Goal: Find contact information: Find contact information

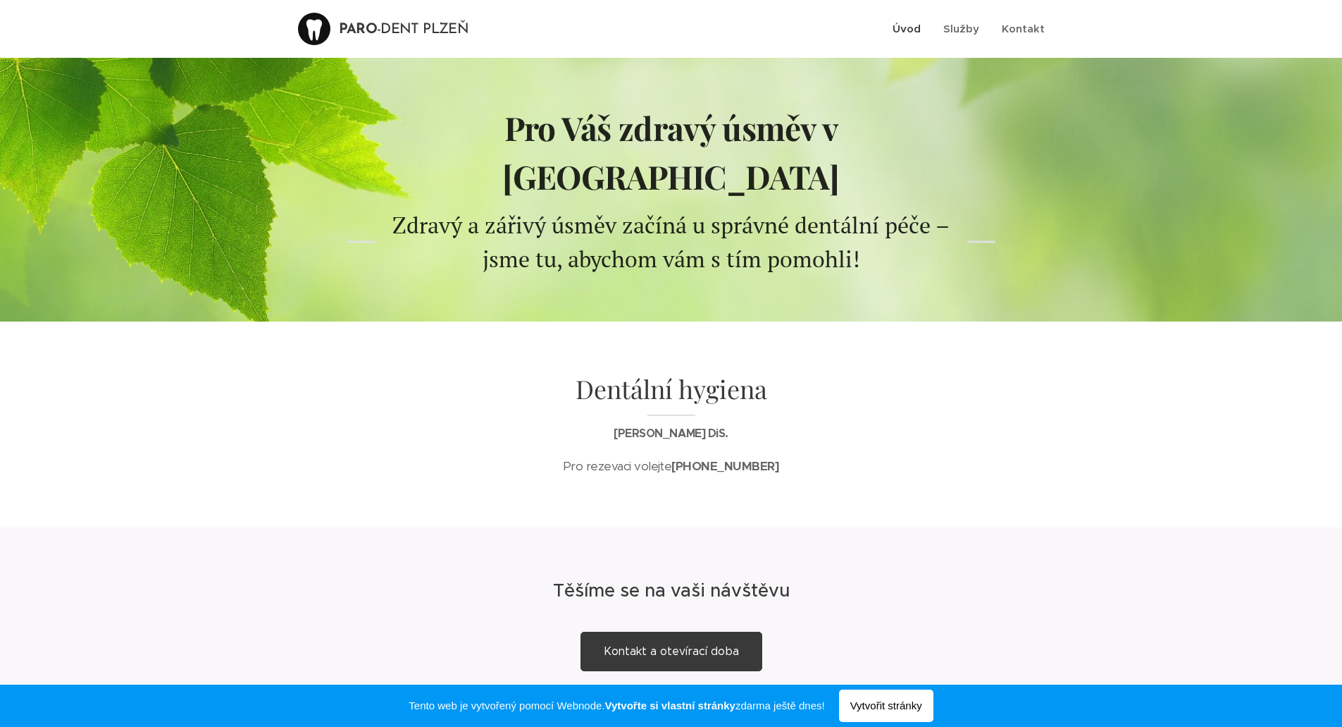
scroll to position [1, 0]
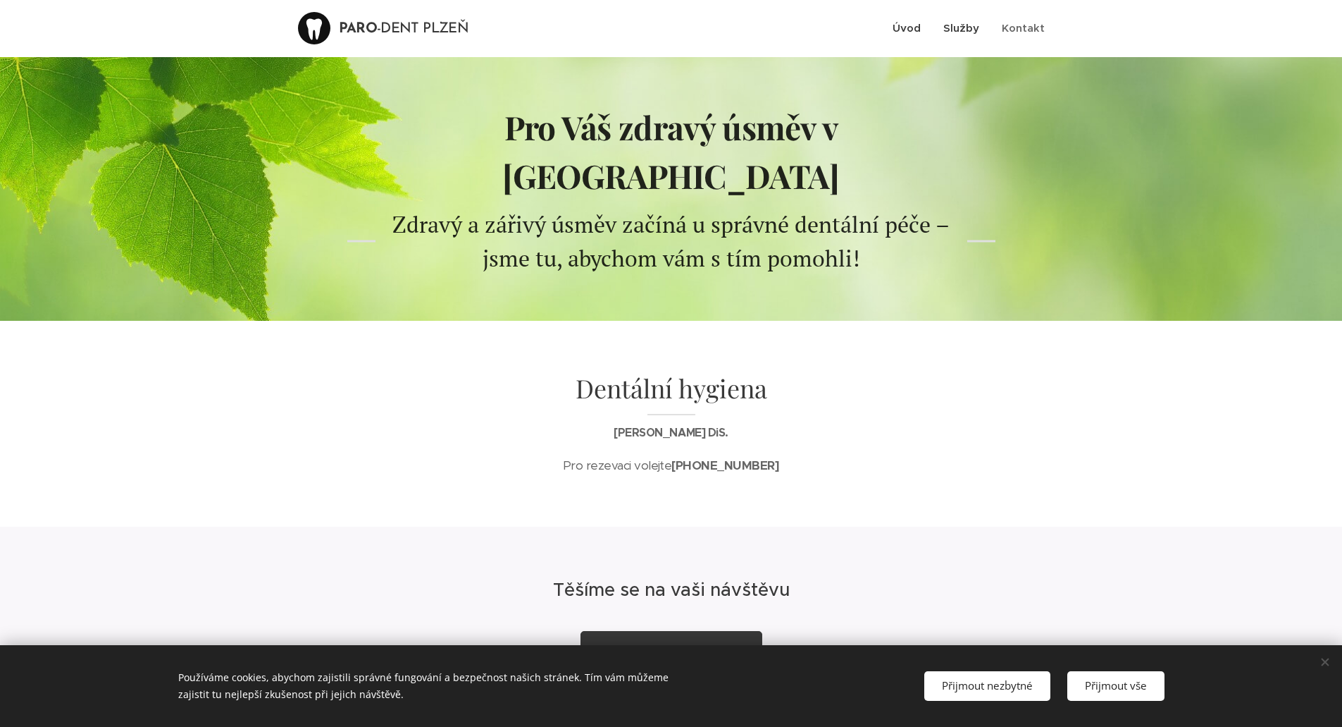
click at [960, 30] on span "Služby" at bounding box center [962, 27] width 36 height 13
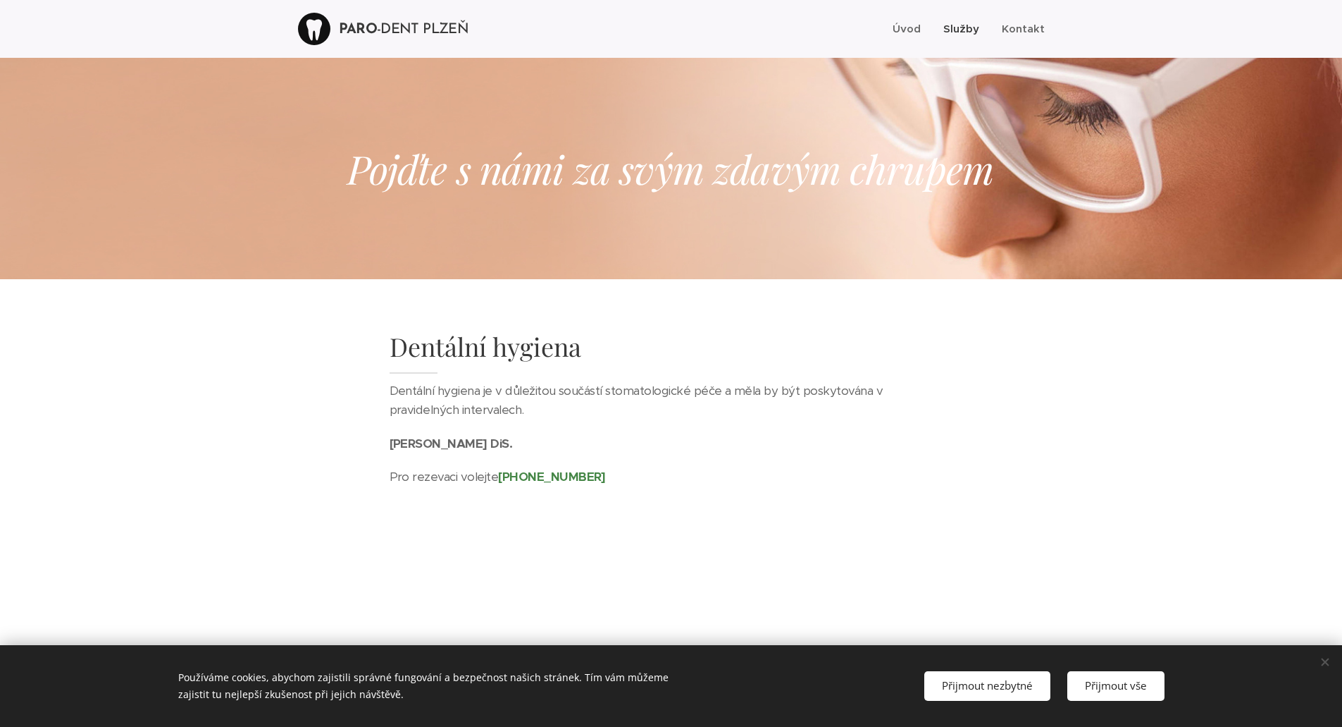
scroll to position [1, 0]
click at [1020, 23] on span "Kontakt" at bounding box center [1023, 27] width 43 height 13
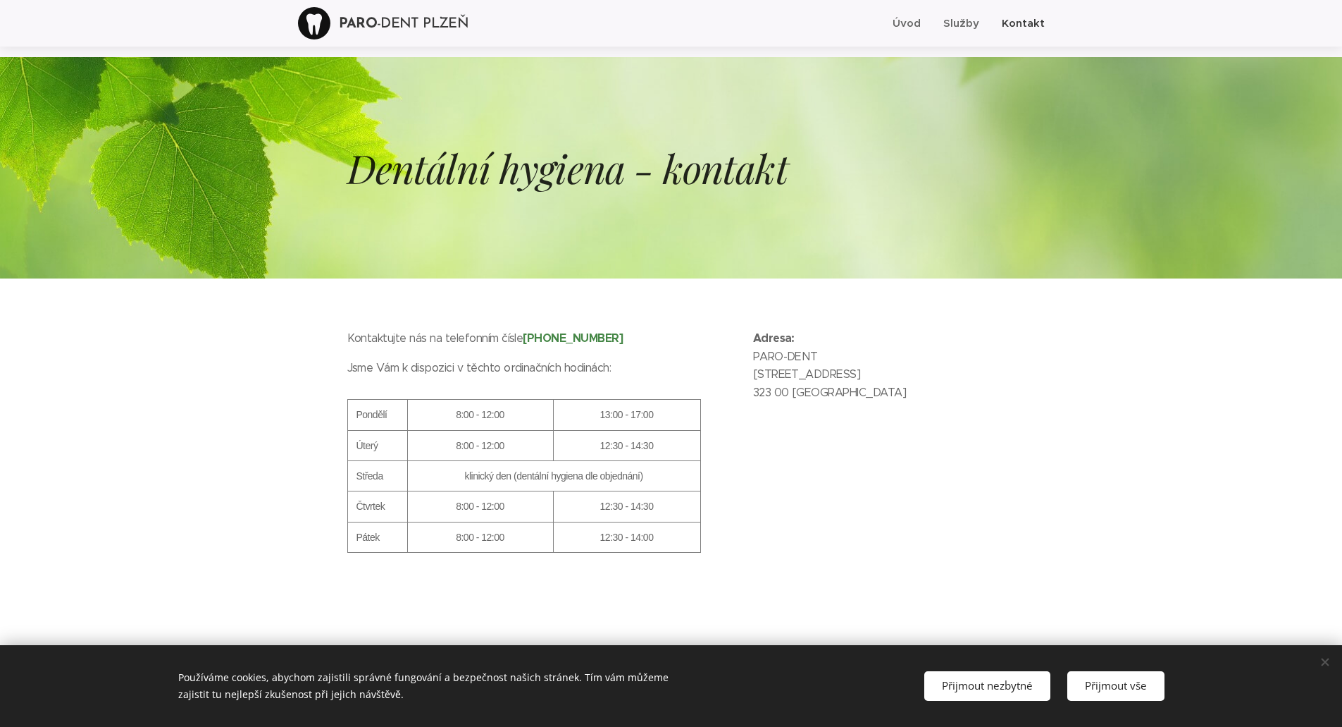
scroll to position [42, 0]
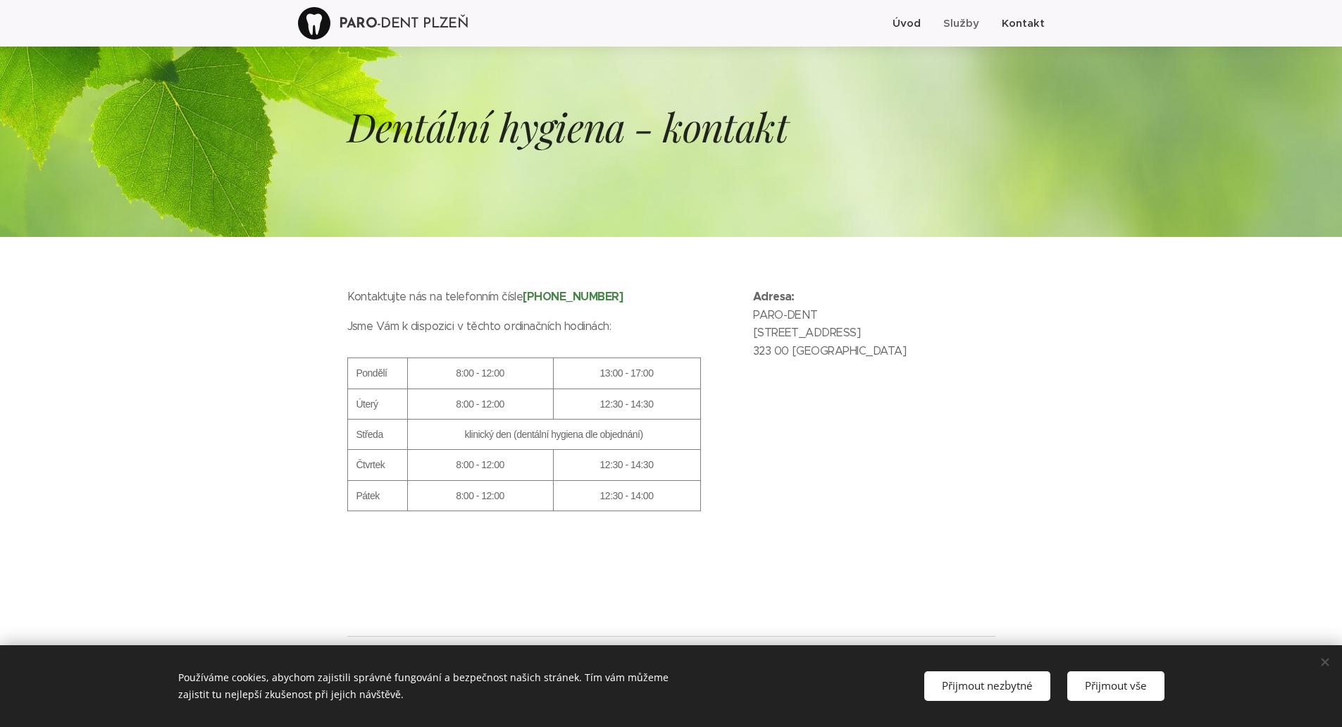
click at [904, 24] on span "Úvod" at bounding box center [907, 22] width 28 height 13
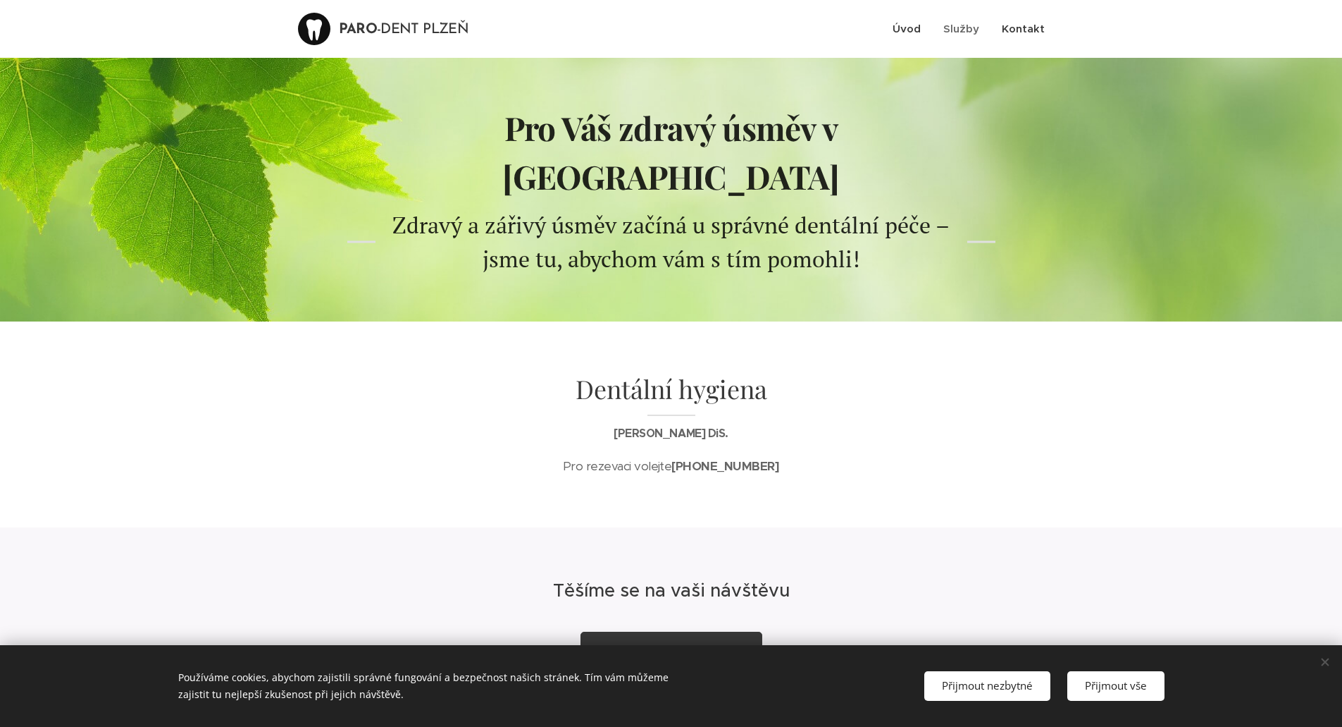
click at [1025, 25] on span "Kontakt" at bounding box center [1023, 28] width 43 height 13
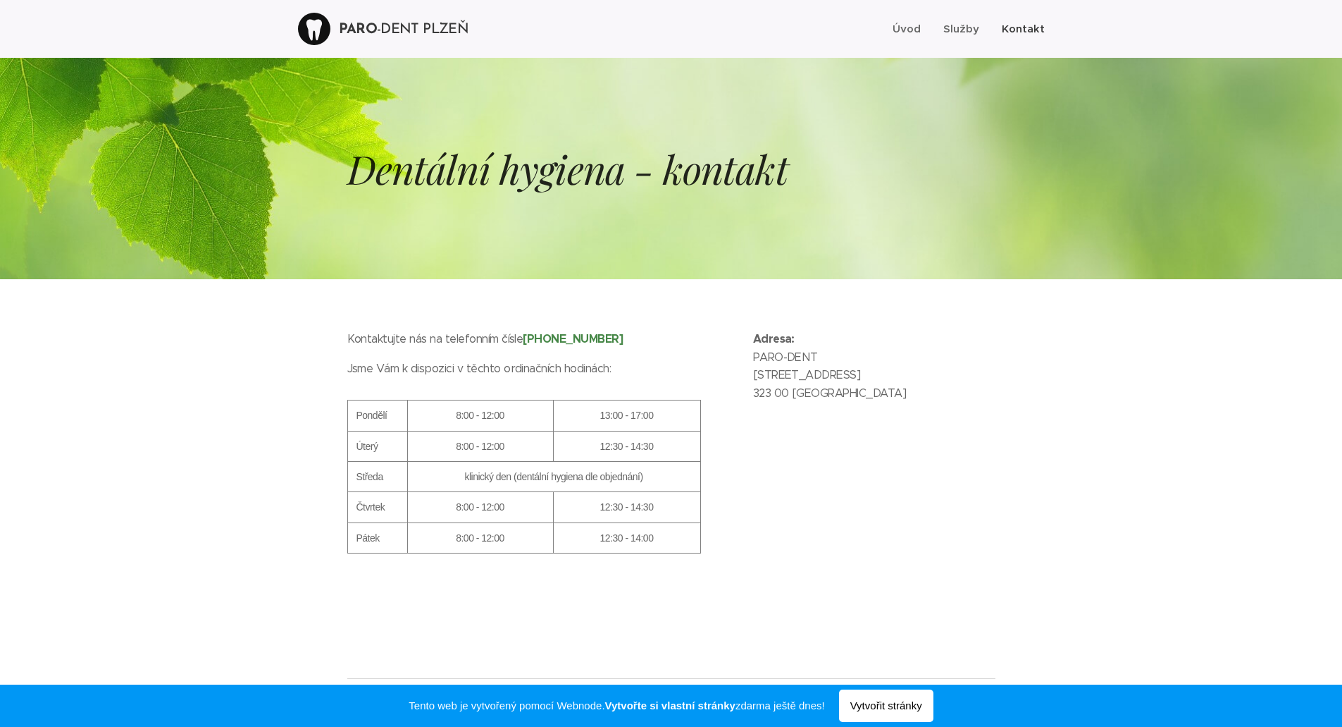
scroll to position [1, 0]
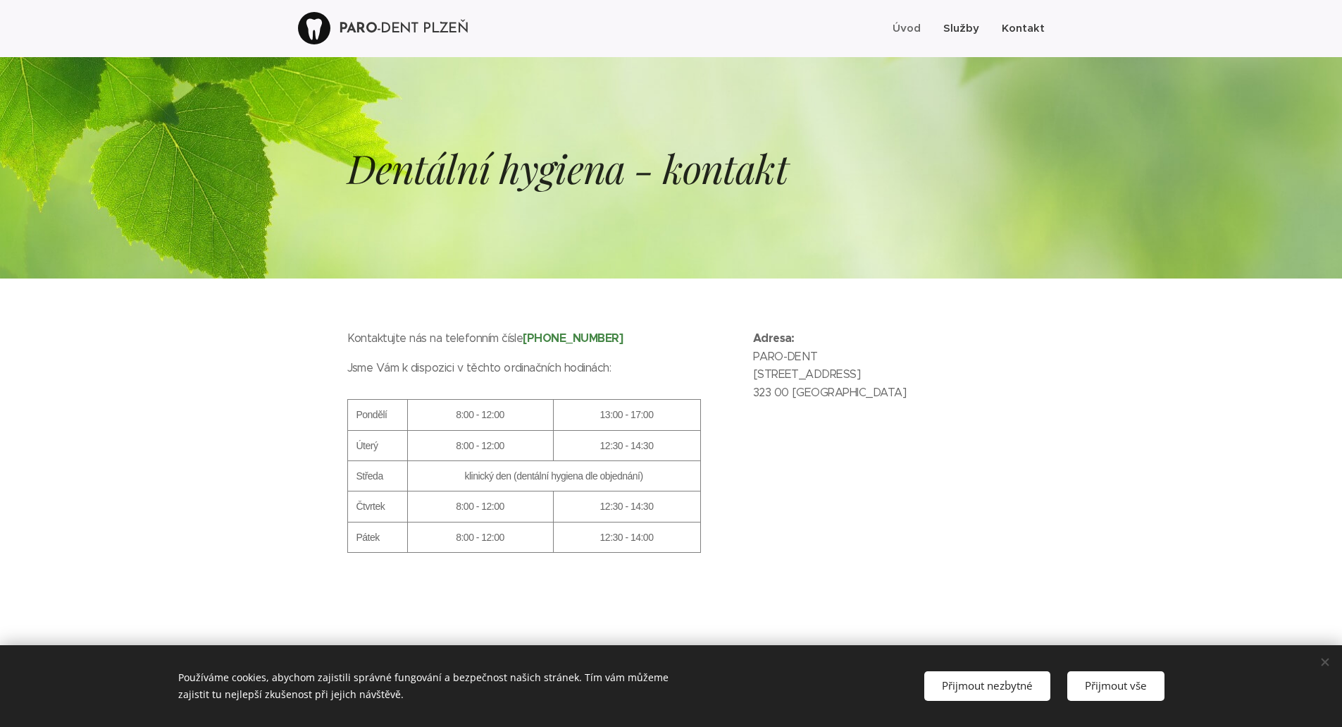
click at [955, 20] on link "Služby" at bounding box center [961, 28] width 58 height 35
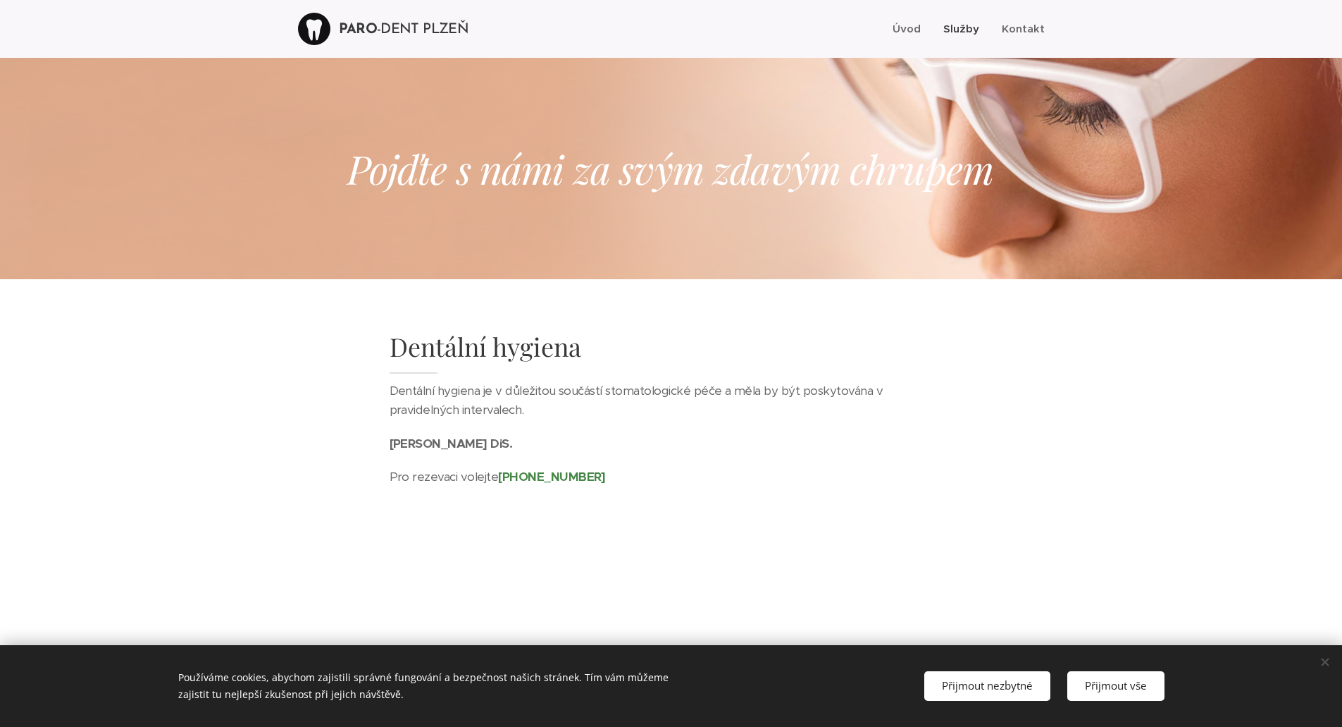
scroll to position [1, 0]
click at [1025, 25] on span "Kontakt" at bounding box center [1023, 27] width 43 height 13
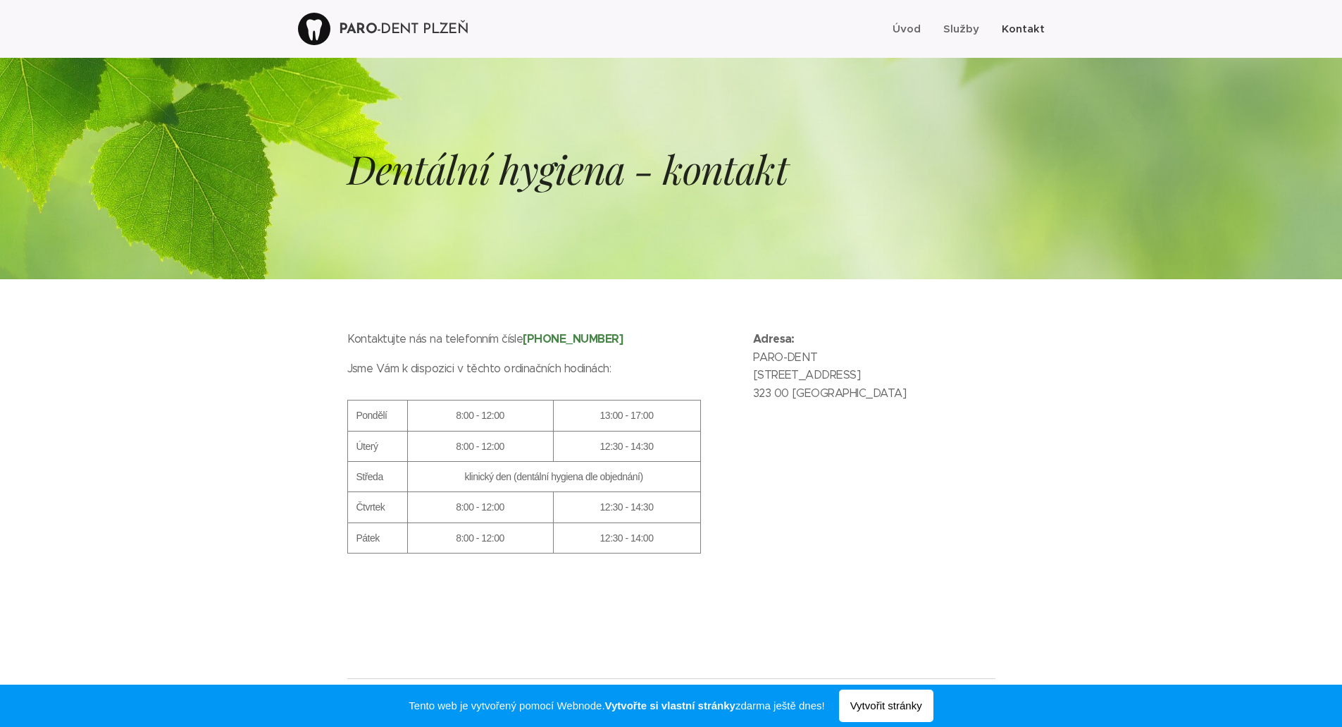
scroll to position [1, 0]
